Goal: Task Accomplishment & Management: Manage account settings

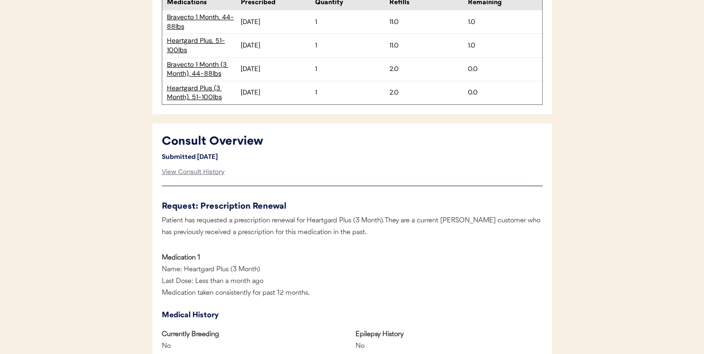
scroll to position [415, 0]
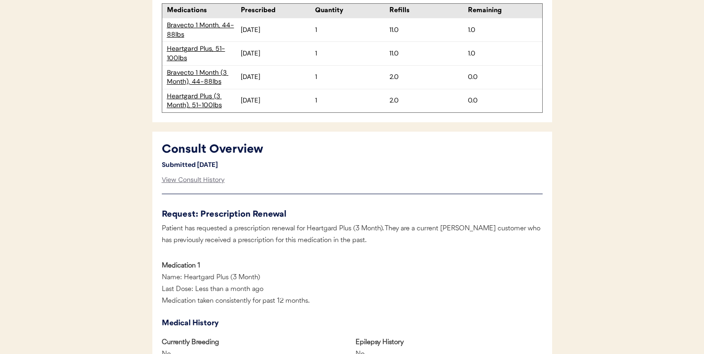
click at [186, 70] on div "Bravecto 1 Month (3 Month), 44-88lbs" at bounding box center [204, 77] width 74 height 18
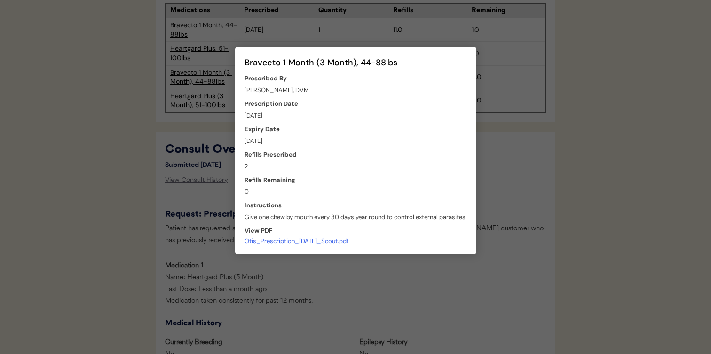
click at [493, 196] on div at bounding box center [355, 177] width 711 height 354
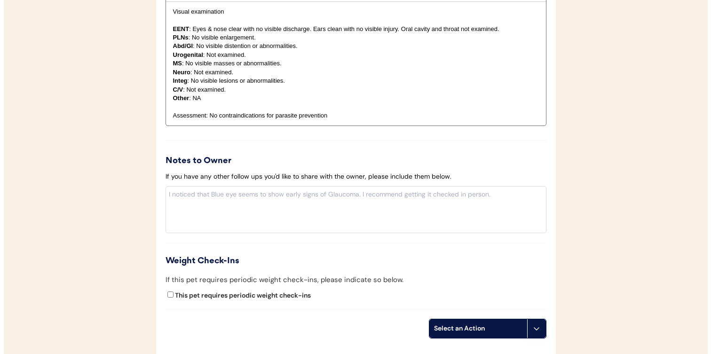
scroll to position [1163, 0]
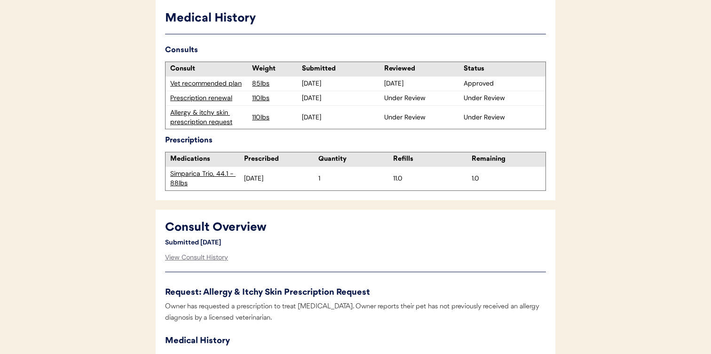
scroll to position [244, 0]
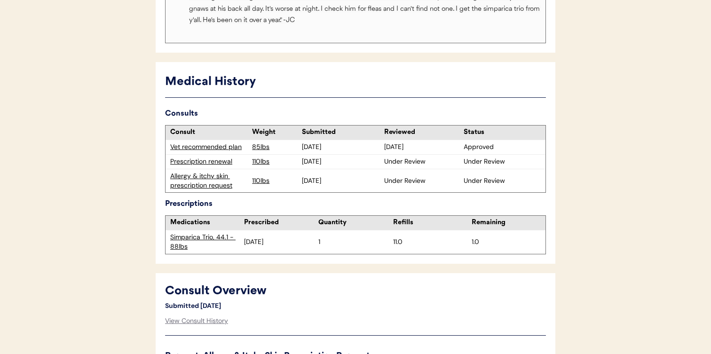
click at [229, 164] on div "Prescription renewal" at bounding box center [208, 161] width 77 height 9
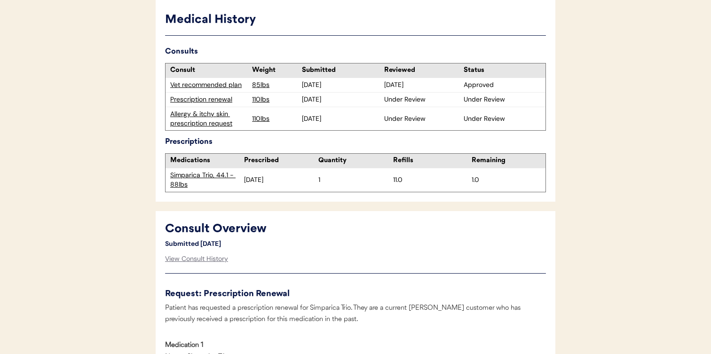
scroll to position [266, 0]
